Goal: Task Accomplishment & Management: Use online tool/utility

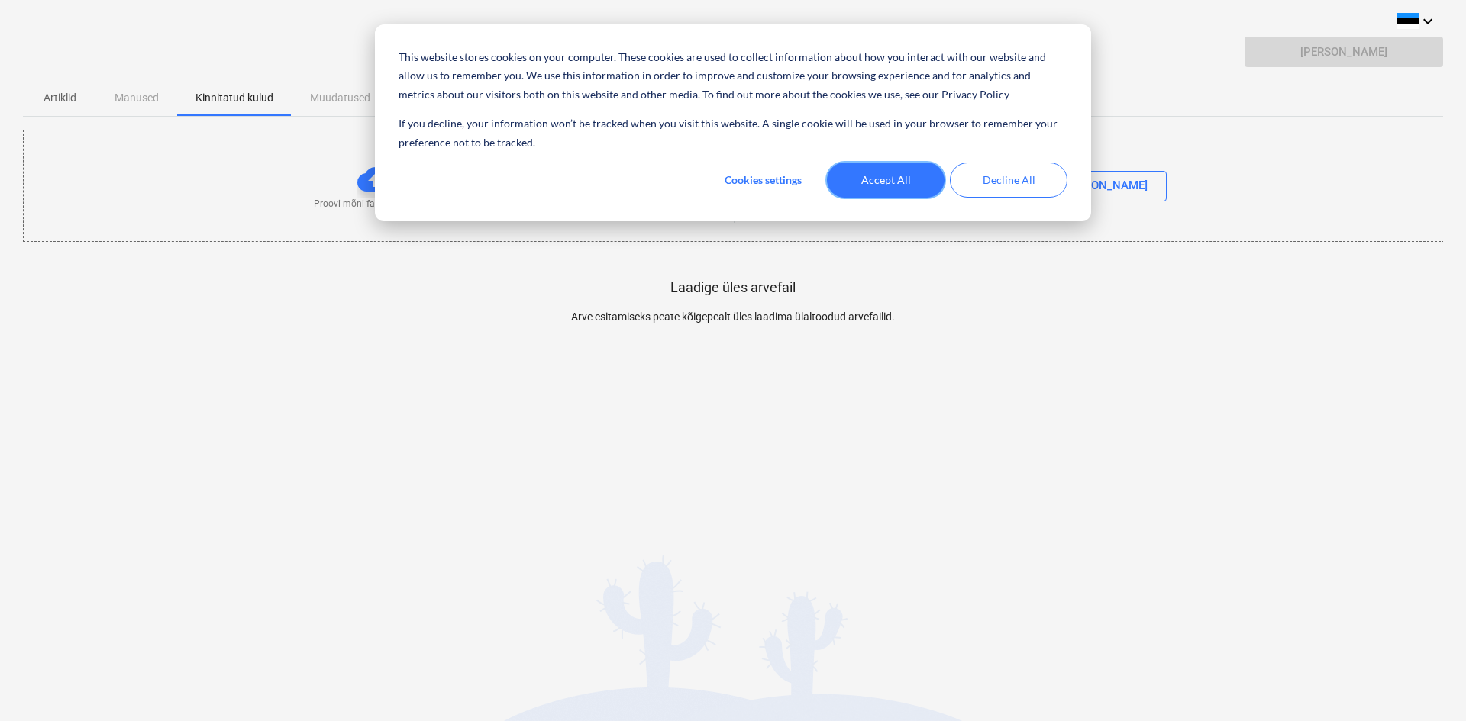
click at [875, 177] on button "Accept All" at bounding box center [886, 180] width 118 height 35
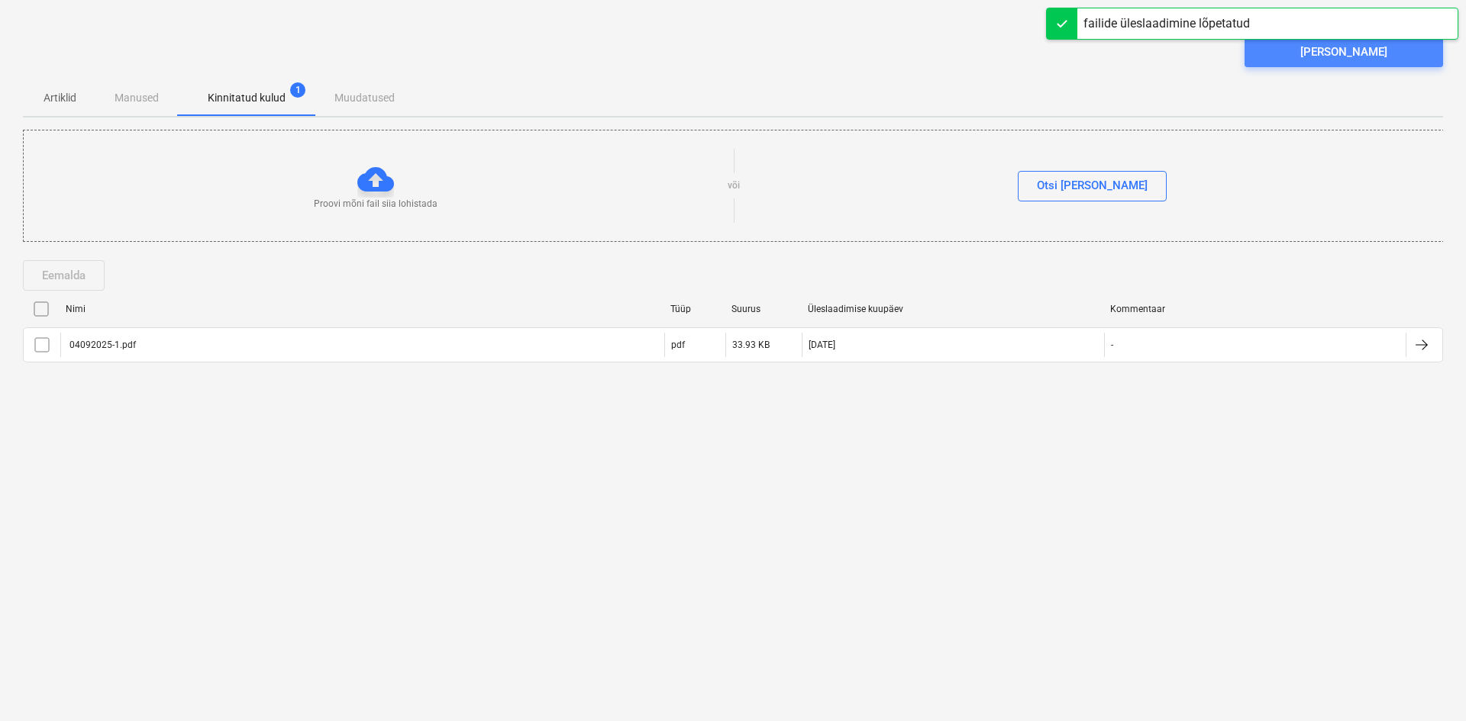
click at [1344, 53] on div "[PERSON_NAME]" at bounding box center [1343, 52] width 87 height 20
